Goal: Check status: Check status

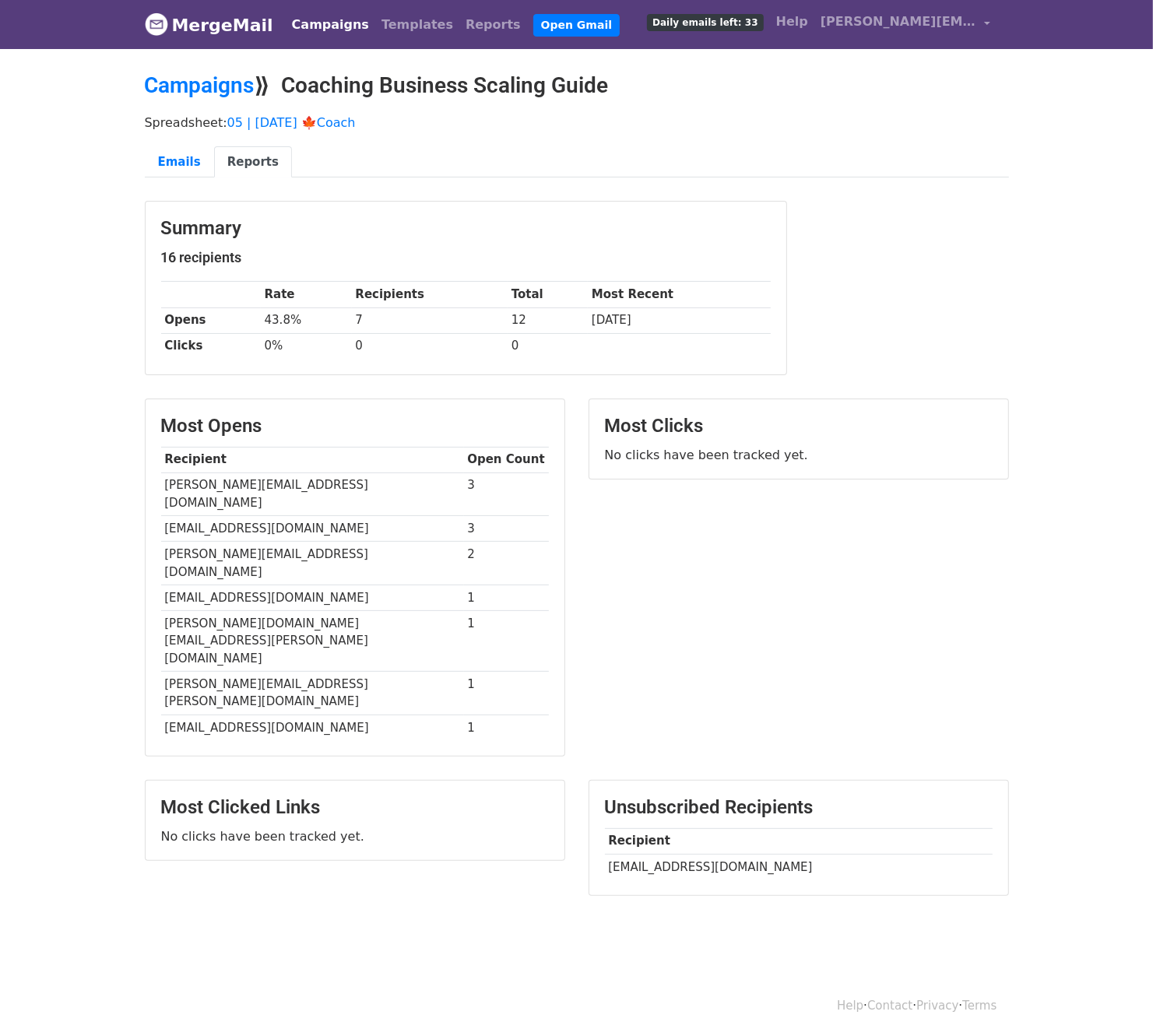
drag, startPoint x: 617, startPoint y: 780, endPoint x: 812, endPoint y: 779, distance: 195.4
click at [812, 823] on td "peacefulparentingmeghan@gmail.com" at bounding box center [799, 867] width 388 height 26
copy td "eacefulparentingmeghan@gmail.com"
